Goal: Information Seeking & Learning: Learn about a topic

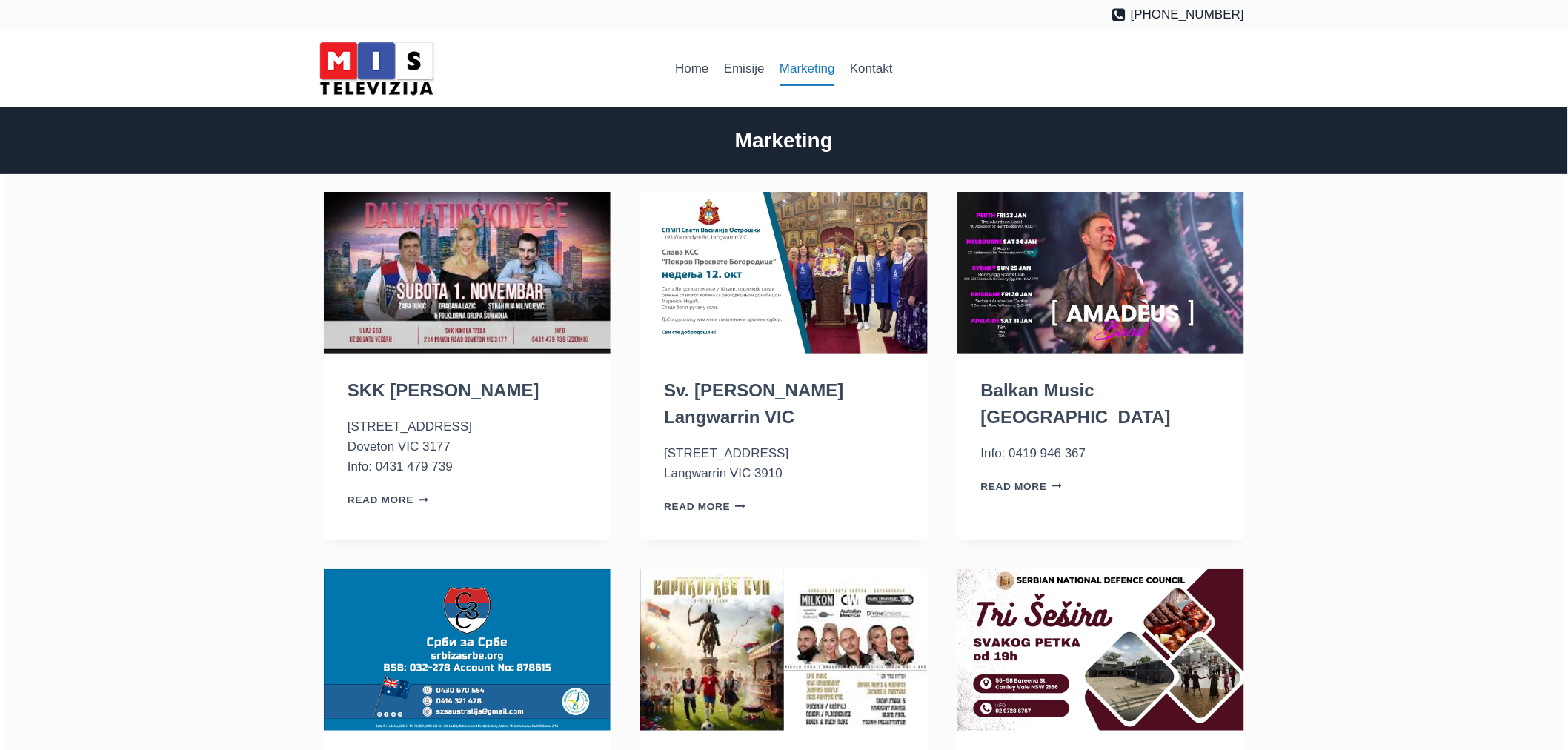
click at [796, 61] on link "Marketing" at bounding box center [807, 69] width 70 height 36
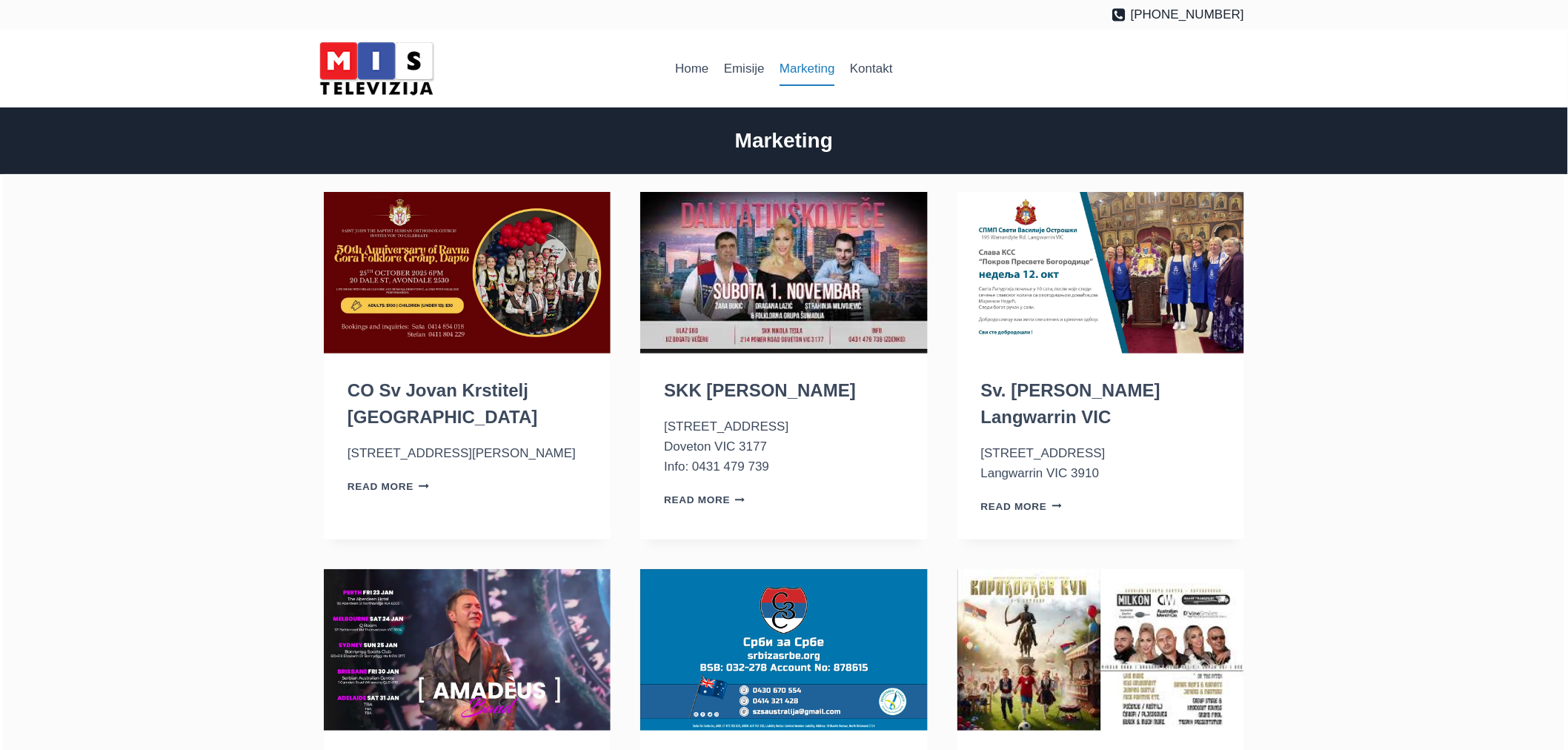
click at [550, 302] on img "CO Sv Jovan Krstitelj Dapto NSW" at bounding box center [467, 273] width 287 height 161
